Goal: Find specific page/section: Find specific page/section

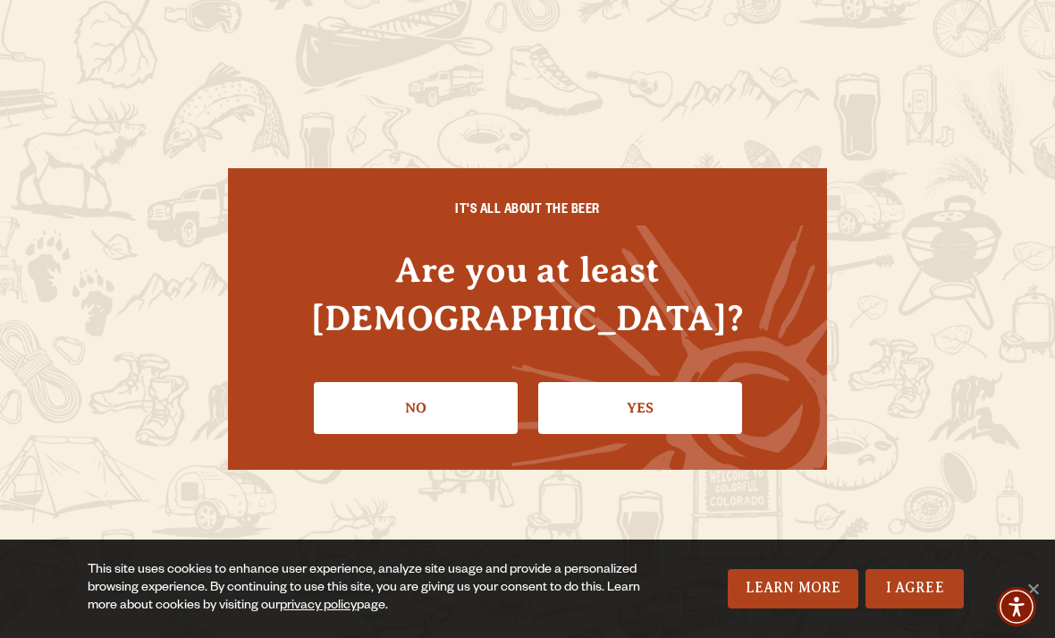
click at [661, 387] on link "Yes" at bounding box center [640, 408] width 204 height 52
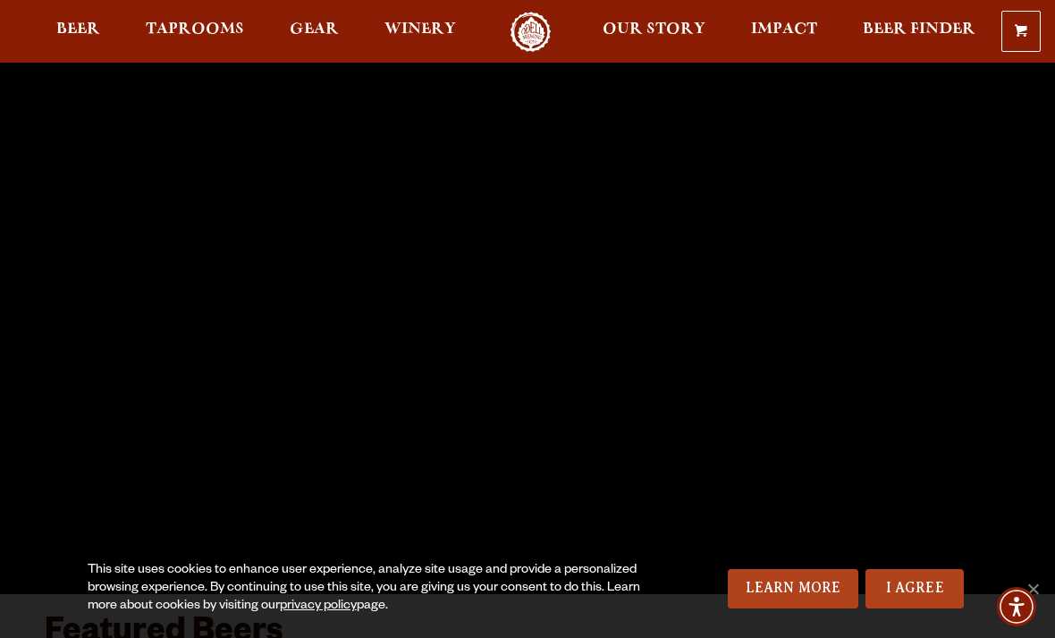
click at [923, 576] on link "I Agree" at bounding box center [915, 588] width 98 height 39
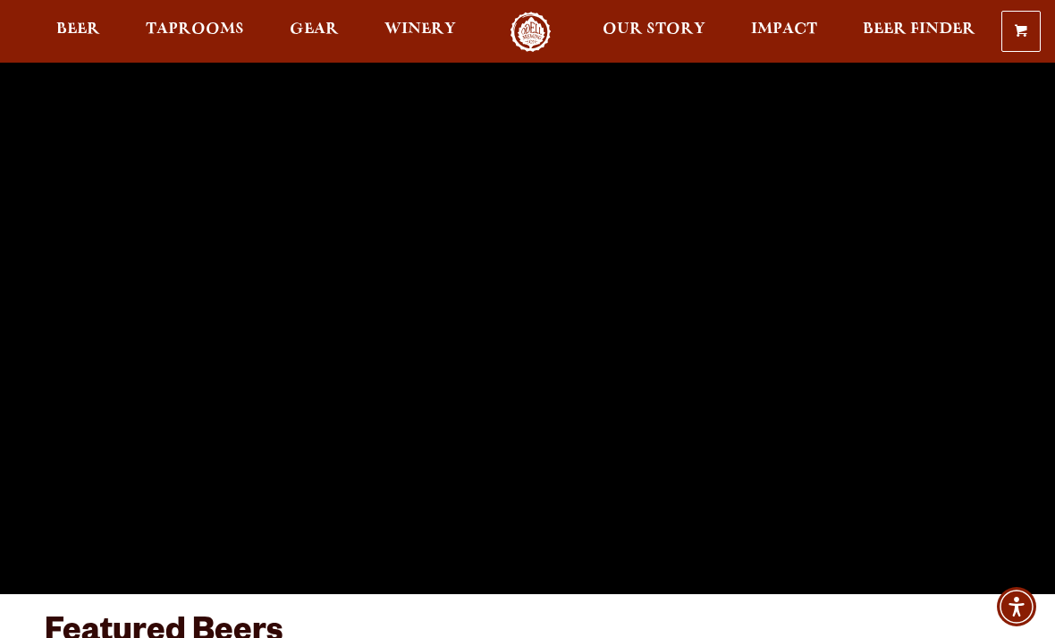
click at [220, 18] on link "Taprooms" at bounding box center [195, 32] width 122 height 40
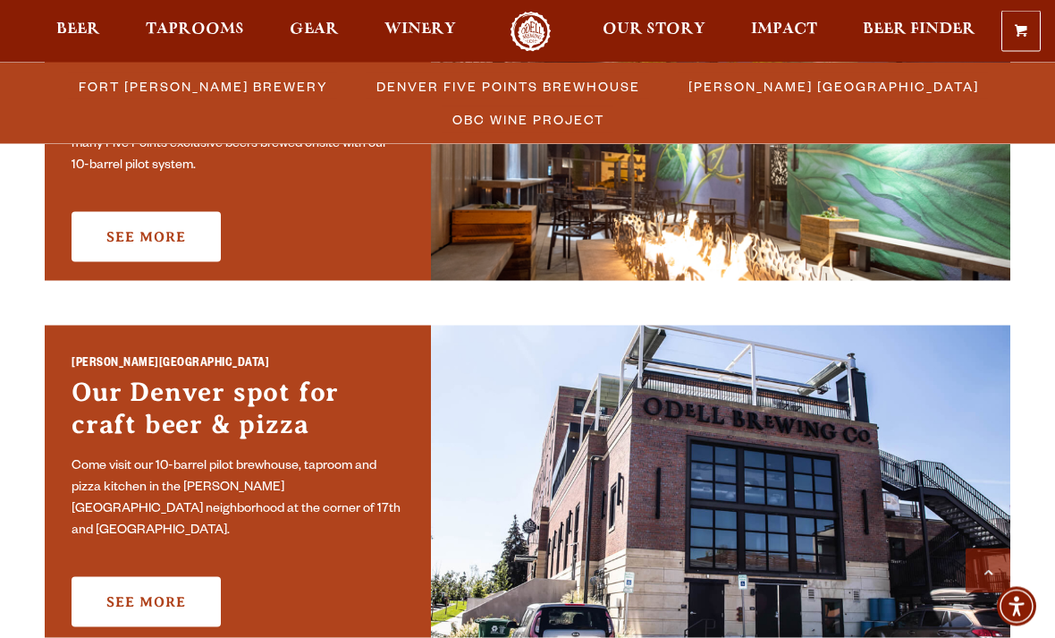
scroll to position [1160, 0]
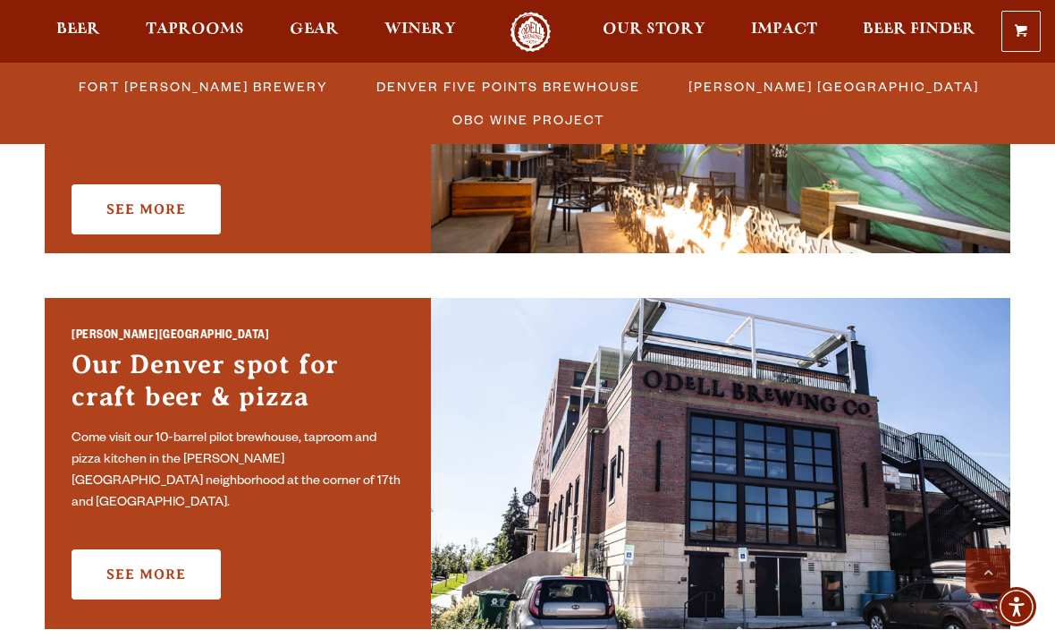
click at [139, 563] on link "See More" at bounding box center [146, 574] width 149 height 50
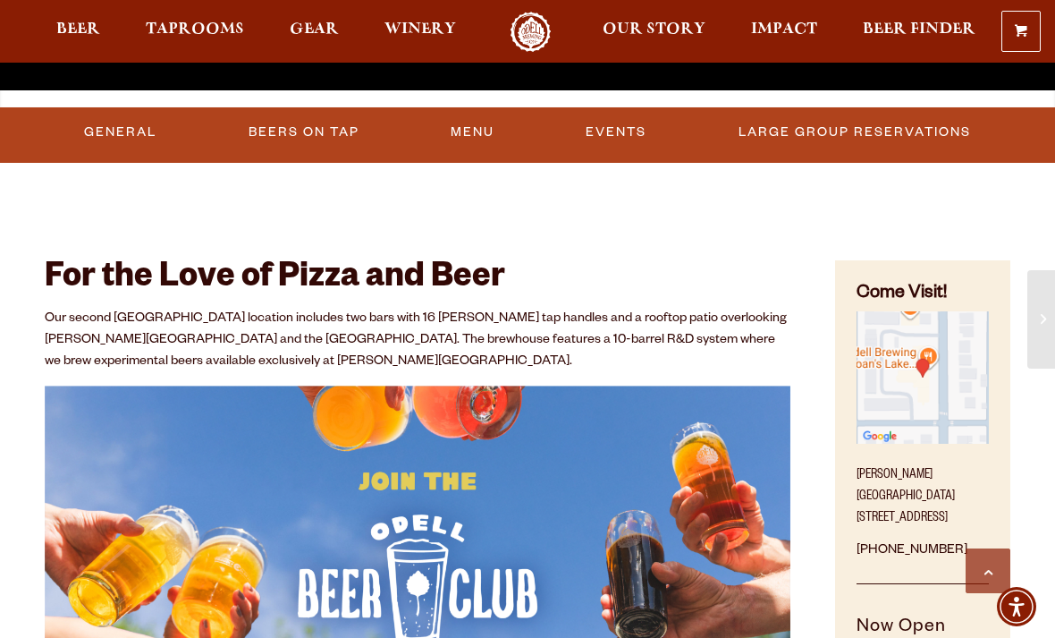
scroll to position [496, 0]
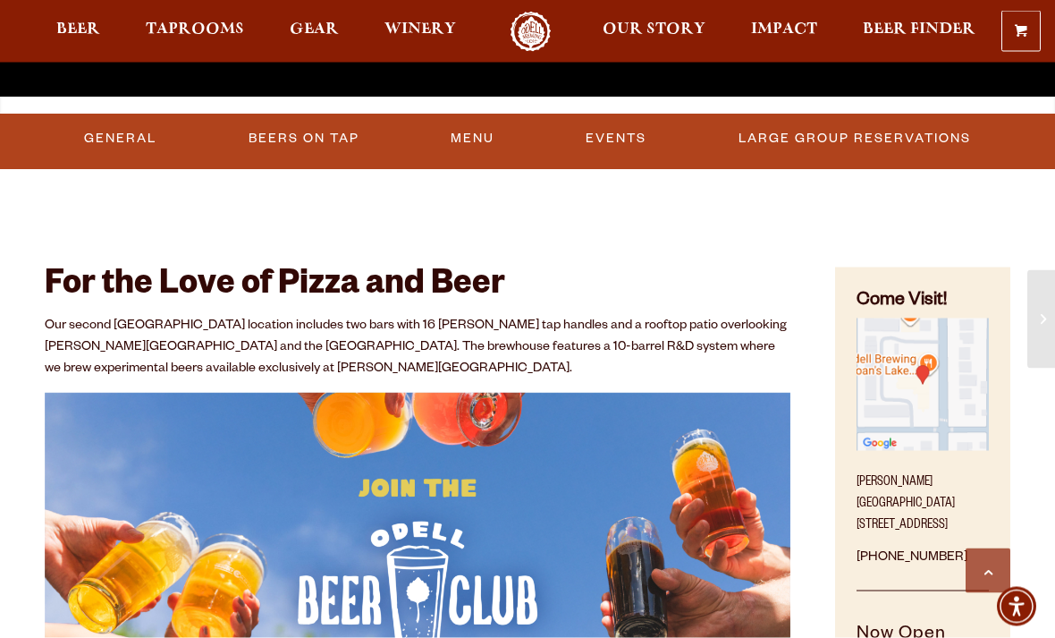
click at [283, 141] on link "Beers On Tap" at bounding box center [303, 139] width 125 height 41
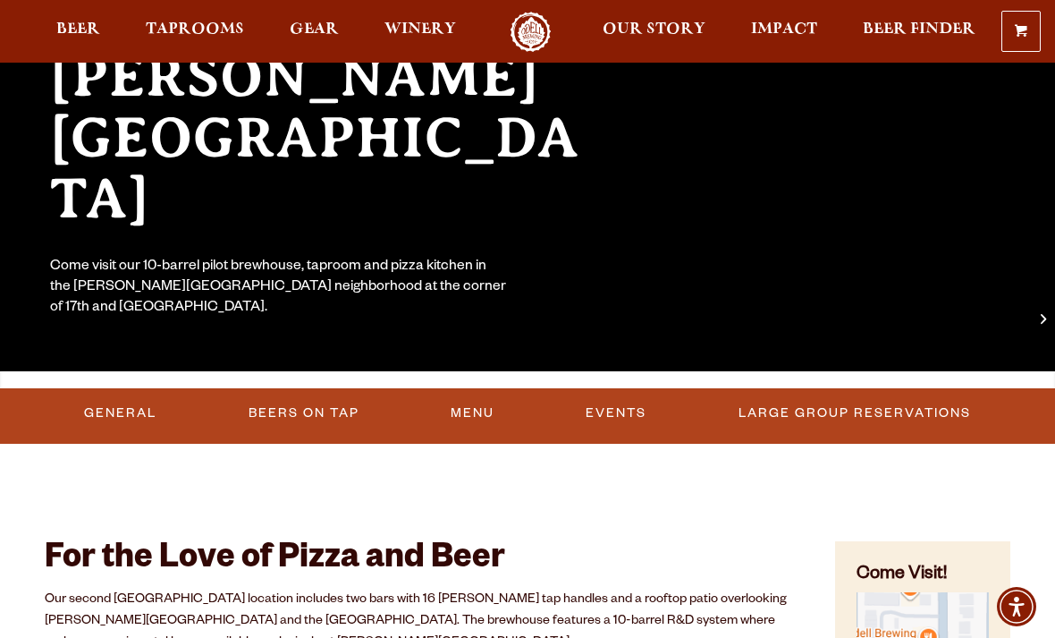
scroll to position [0, 0]
